Goal: Task Accomplishment & Management: Use online tool/utility

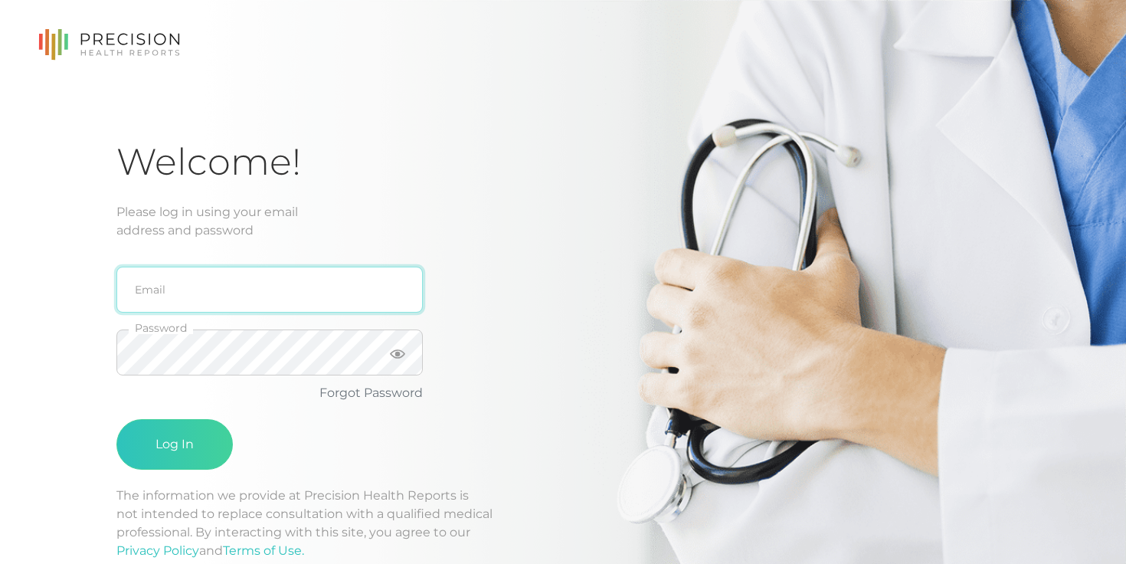
type input "admin@example.com"
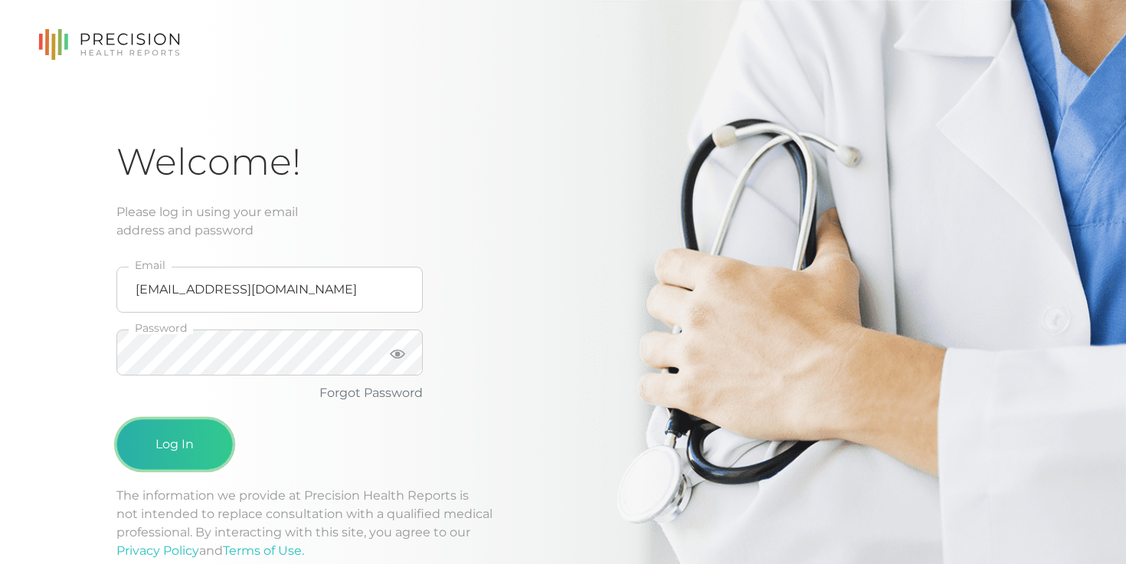
click at [188, 450] on button "Log In" at bounding box center [174, 444] width 116 height 51
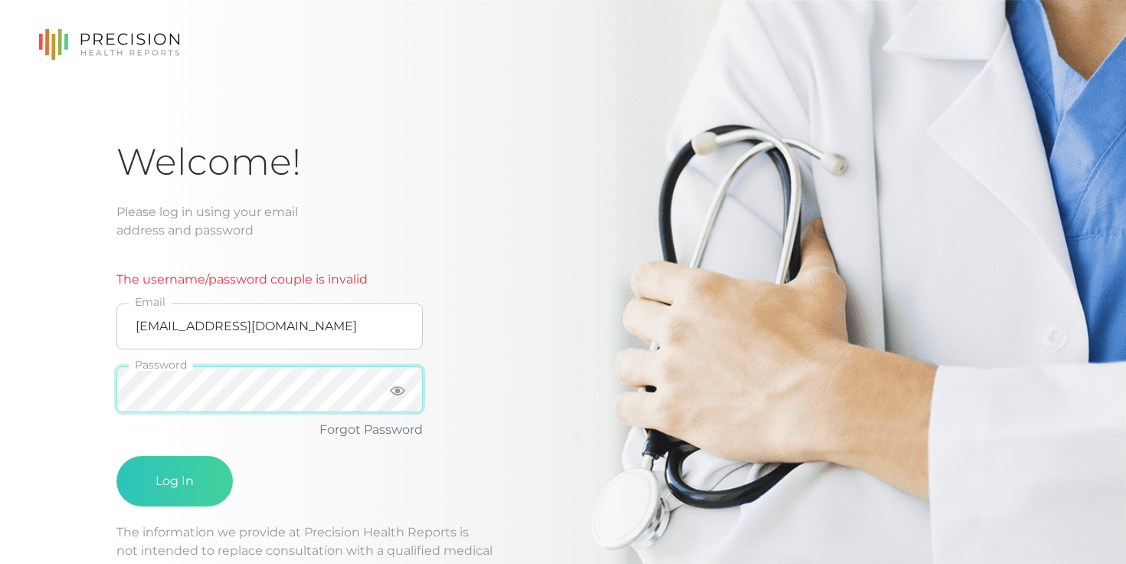
click at [95, 379] on div "Welcome! Please log in using your email address and password The username/passw…" at bounding box center [563, 385] width 1126 height 770
click at [393, 388] on icon at bounding box center [397, 390] width 15 height 15
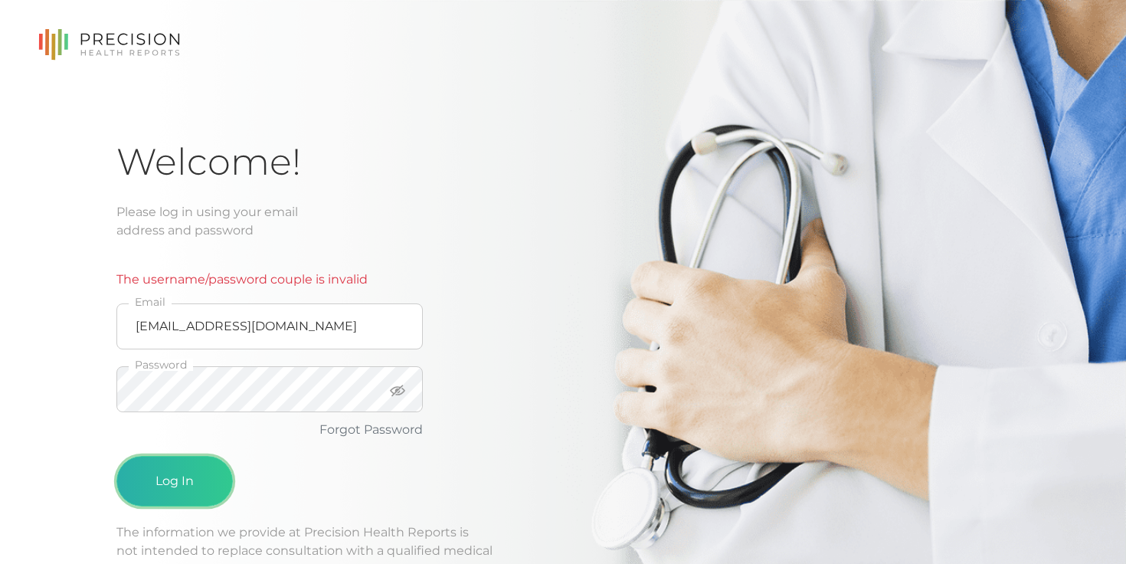
click at [189, 476] on button "Log In" at bounding box center [174, 481] width 116 height 51
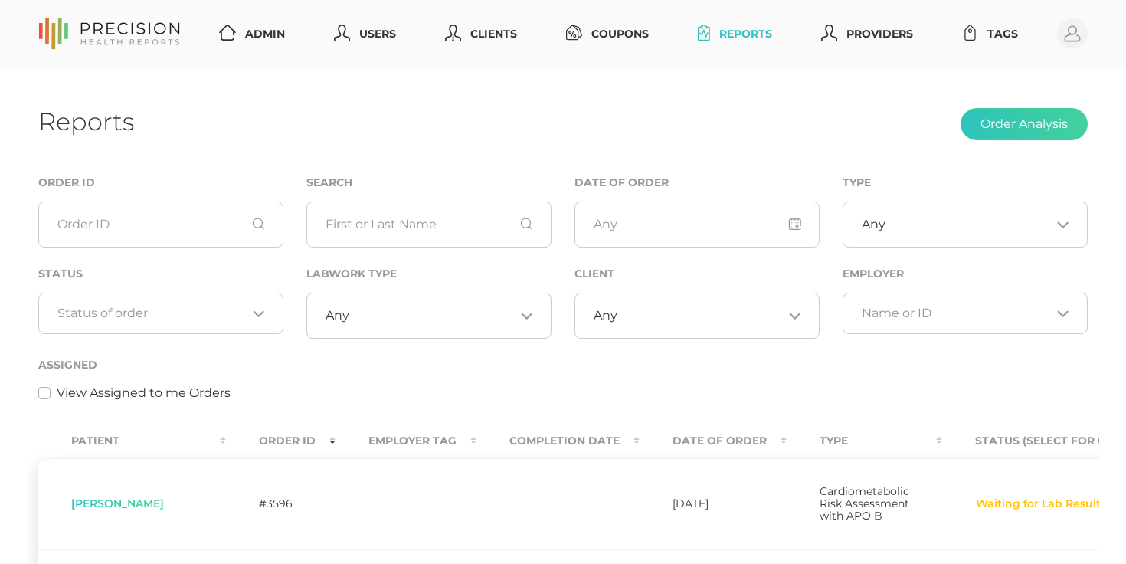
click at [738, 30] on link "Reports" at bounding box center [735, 34] width 87 height 28
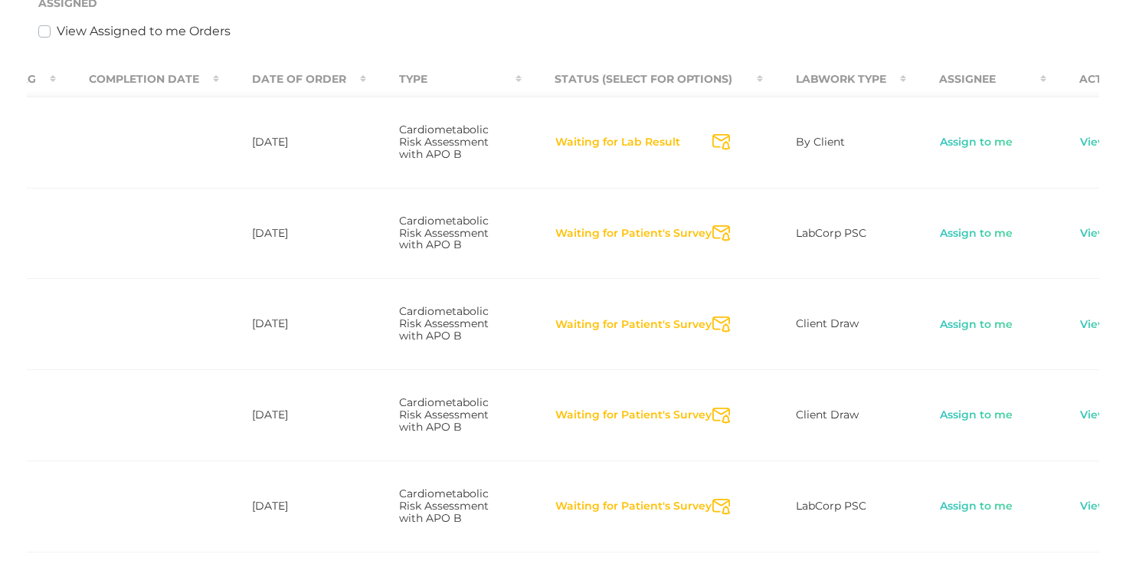
scroll to position [0, 434]
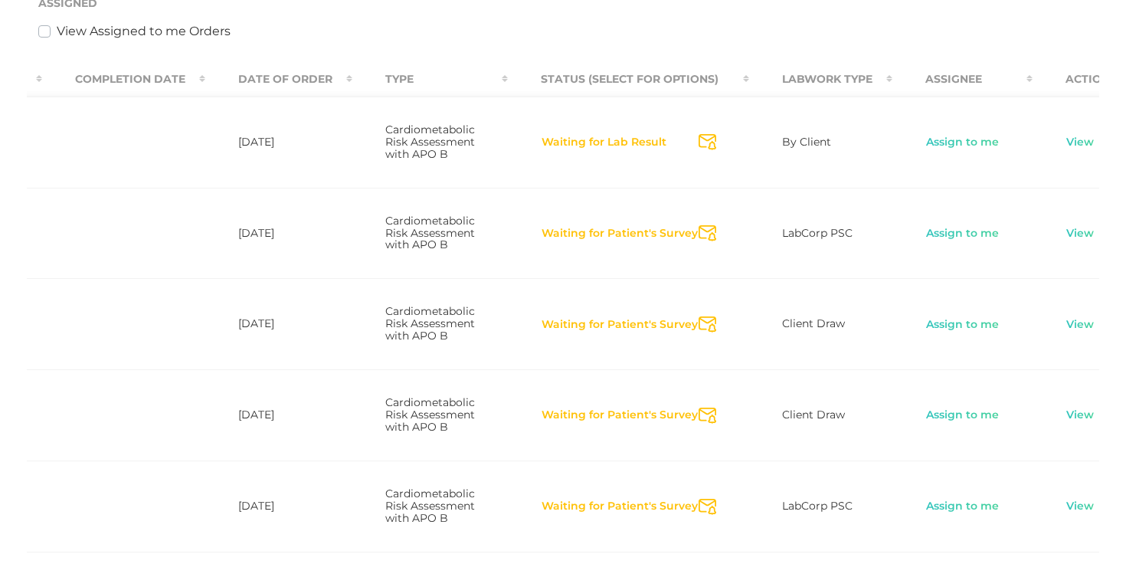
click at [1049, 157] on td "View" at bounding box center [1091, 142] width 117 height 91
click at [1066, 150] on link "View" at bounding box center [1080, 142] width 29 height 15
